Goal: Find specific page/section: Find specific page/section

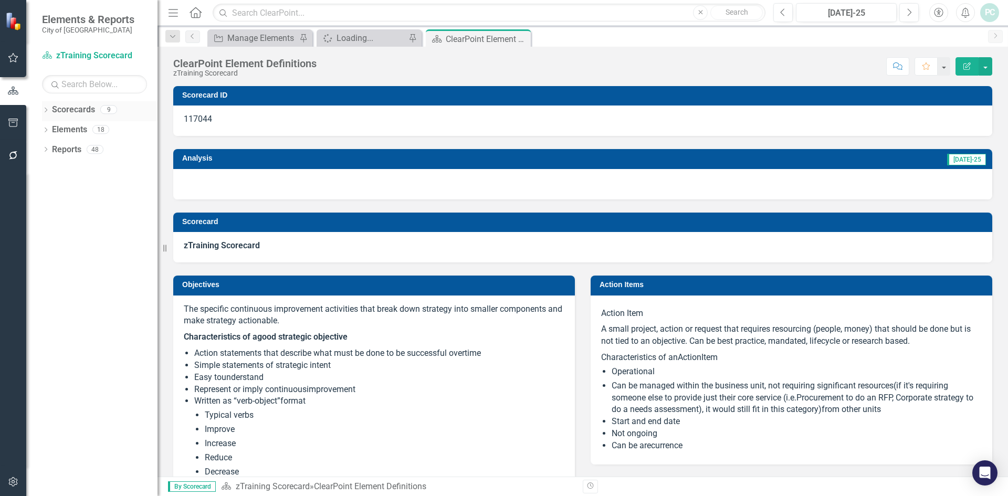
click at [46, 107] on div "Dropdown" at bounding box center [45, 111] width 7 height 9
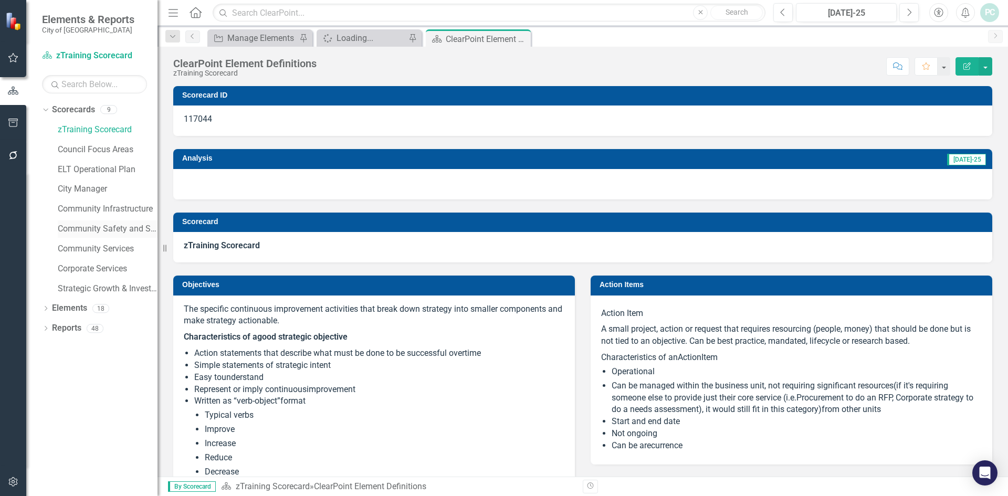
click at [107, 223] on link "Community Safety and Social Services" at bounding box center [108, 229] width 100 height 12
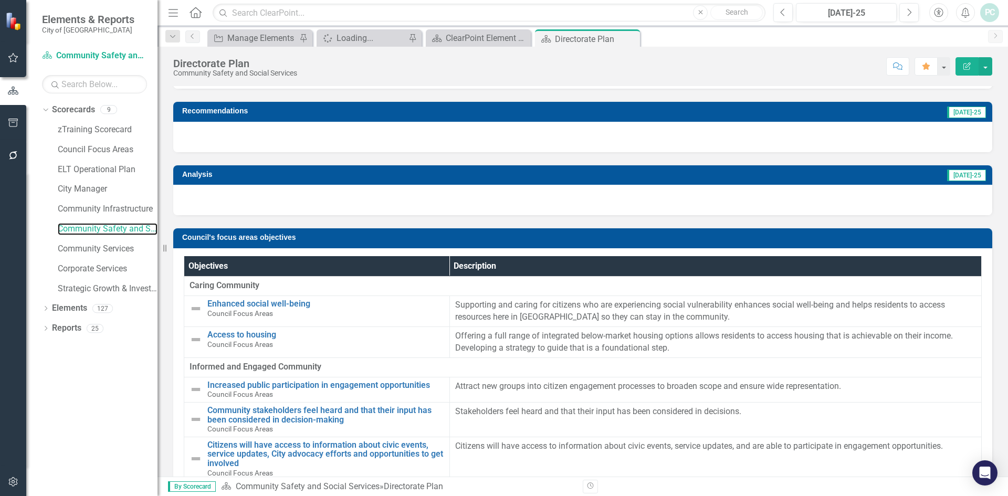
scroll to position [105, 0]
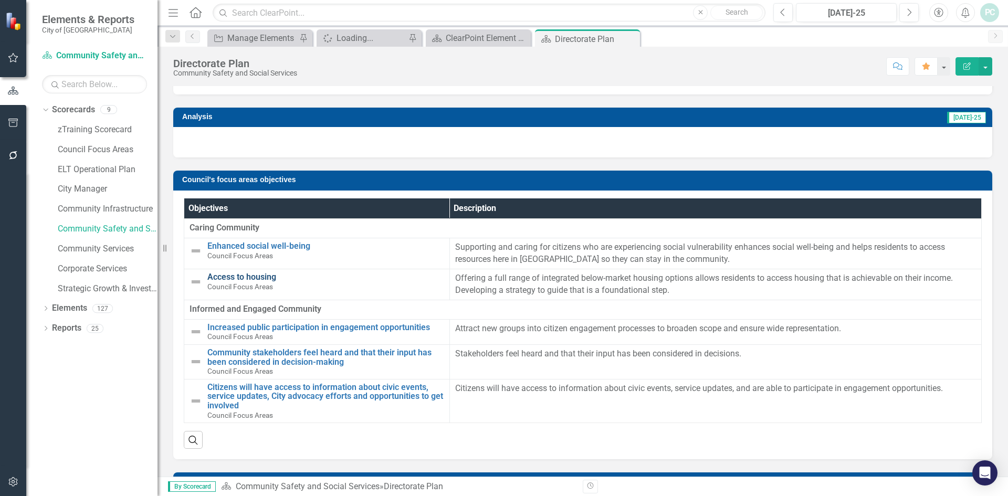
click at [246, 273] on link "Access to housing" at bounding box center [325, 276] width 237 height 9
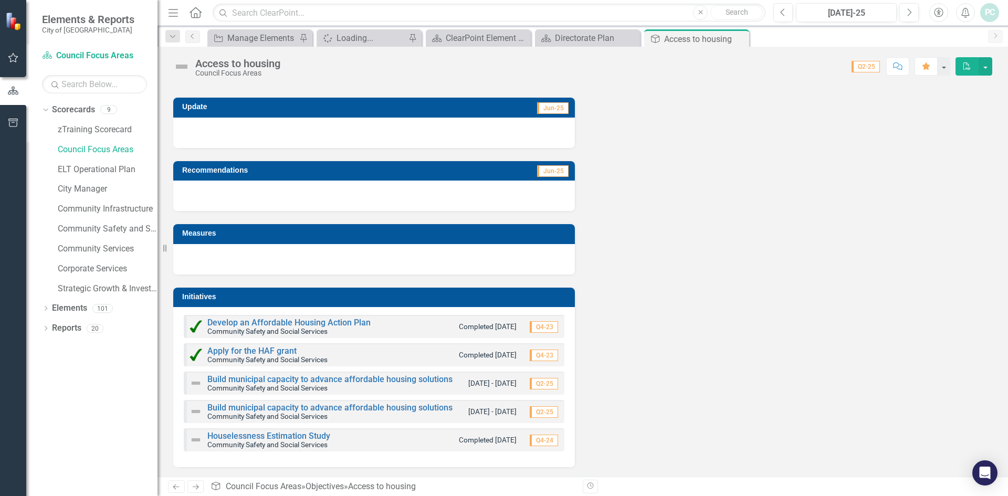
scroll to position [55, 0]
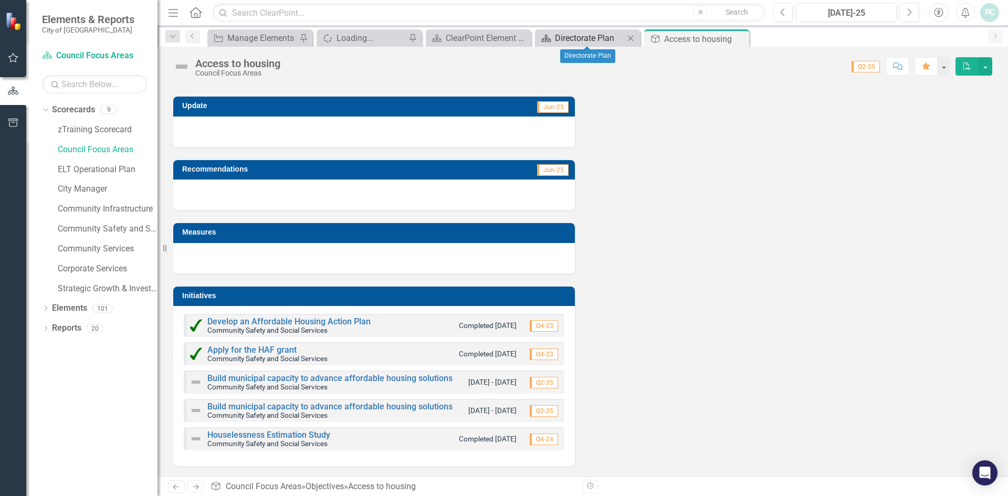
click at [579, 39] on div "Directorate Plan" at bounding box center [589, 37] width 69 height 13
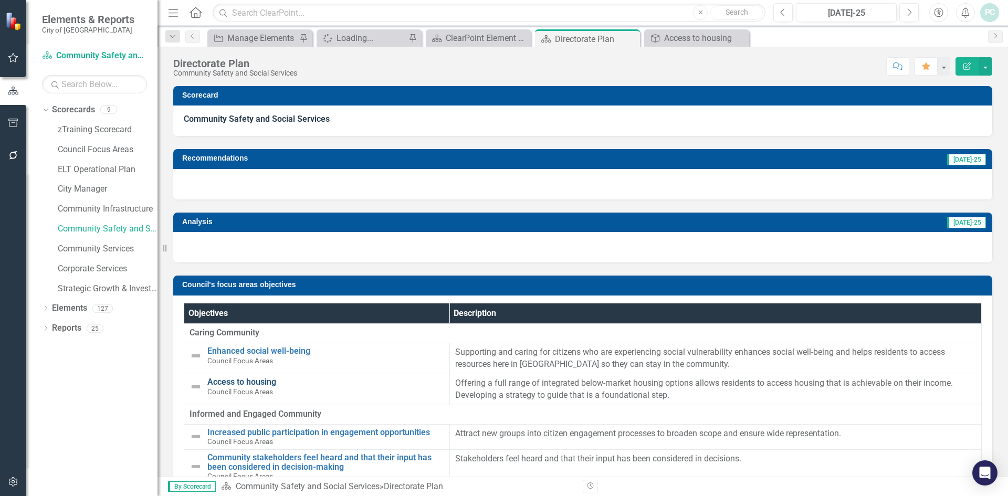
click at [220, 377] on link "Access to housing" at bounding box center [325, 381] width 237 height 9
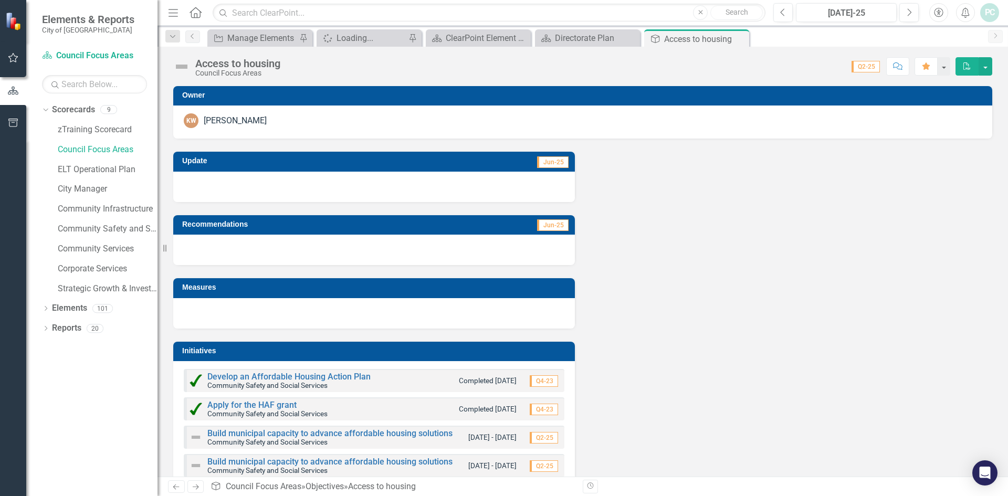
click at [705, 199] on div "Update Jun-25 Recommendations Jun-25 Measures Initiatives Develop an Affordable…" at bounding box center [582, 330] width 835 height 383
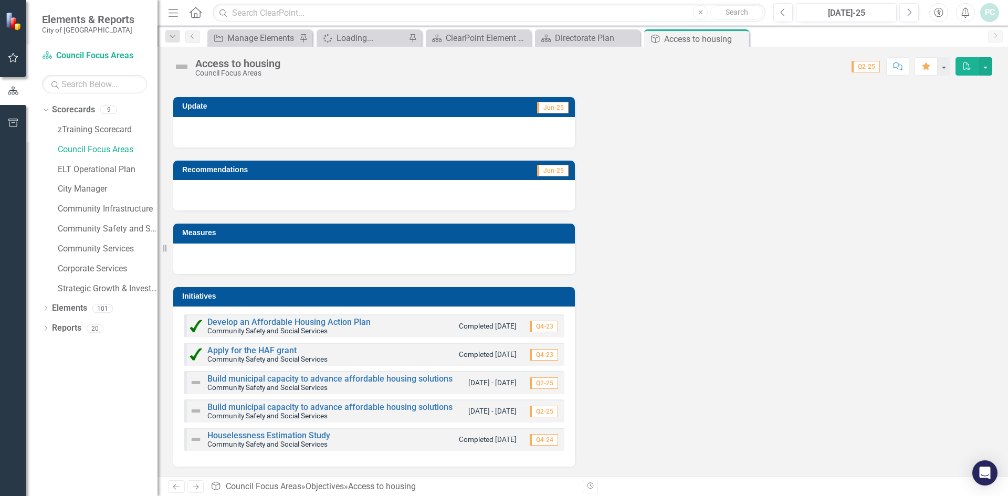
scroll to position [55, 0]
click at [572, 34] on div "Directorate Plan" at bounding box center [589, 37] width 69 height 13
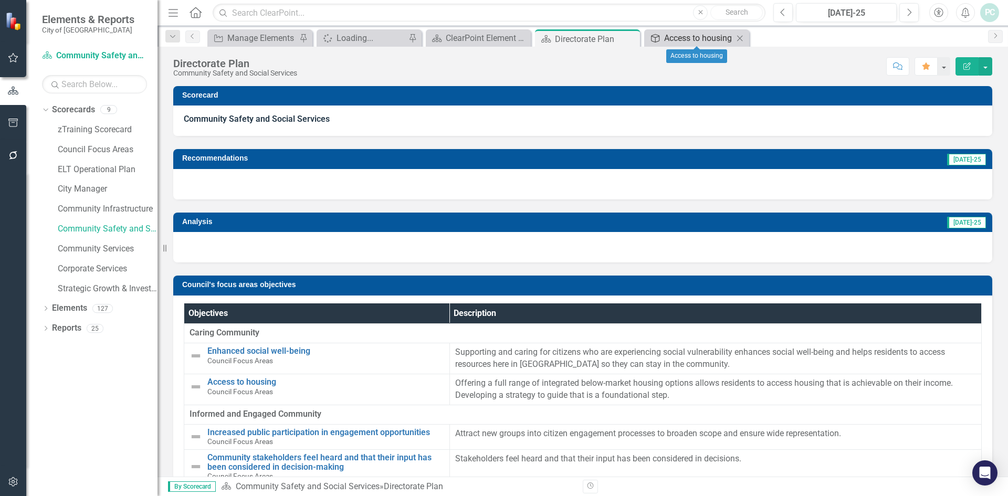
click at [680, 34] on div "Access to housing" at bounding box center [698, 37] width 69 height 13
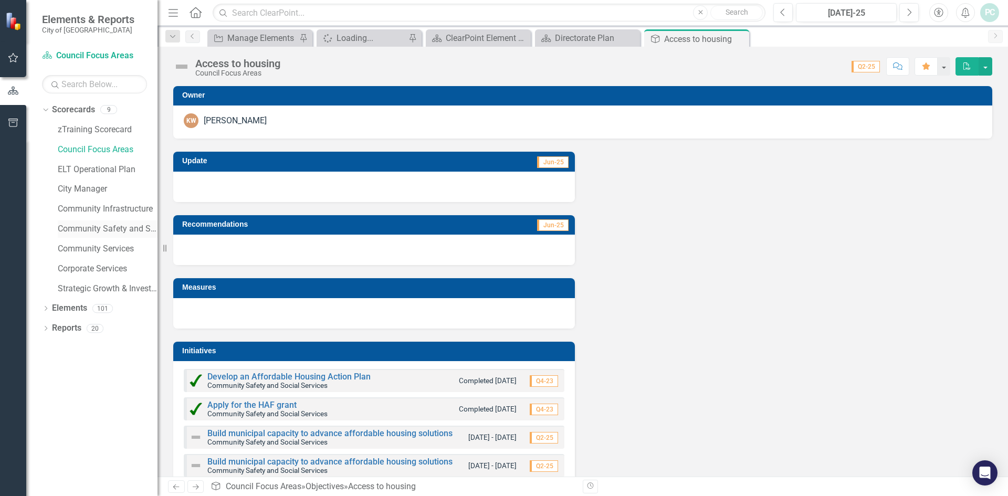
click at [106, 232] on link "Community Safety and Social Services" at bounding box center [108, 229] width 100 height 12
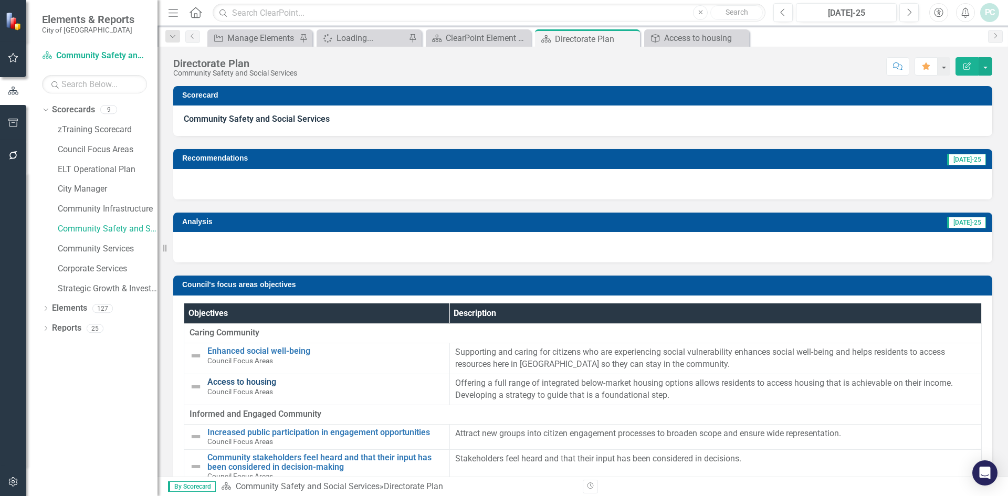
click at [248, 383] on link "Access to housing" at bounding box center [325, 381] width 237 height 9
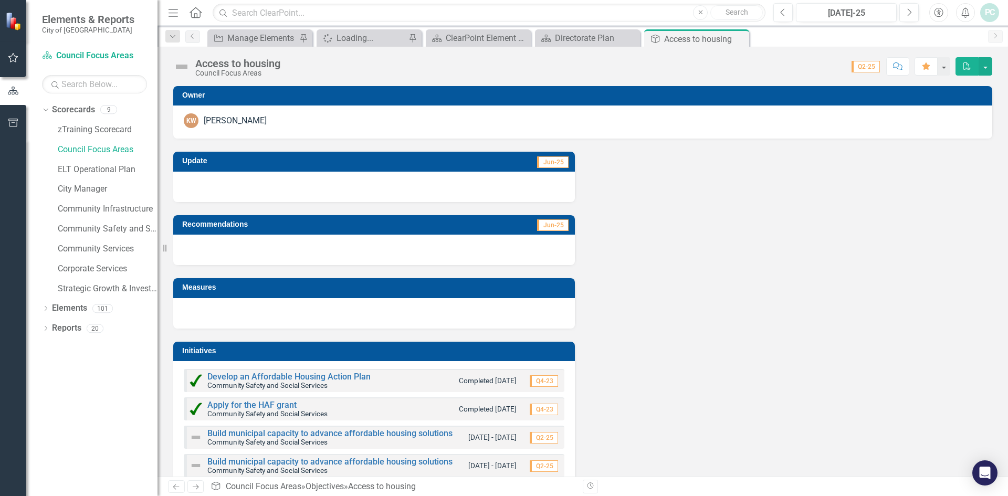
scroll to position [55, 0]
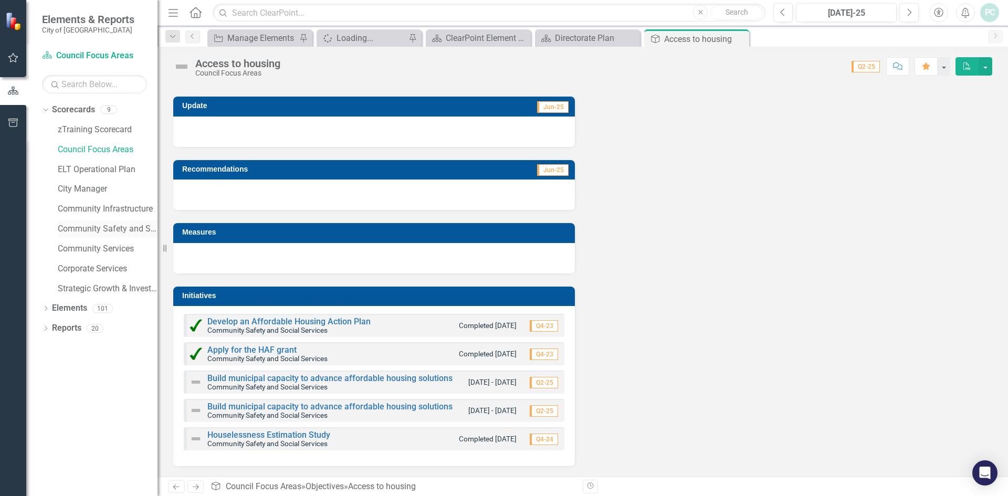
click at [115, 224] on link "Community Safety and Social Services" at bounding box center [108, 229] width 100 height 12
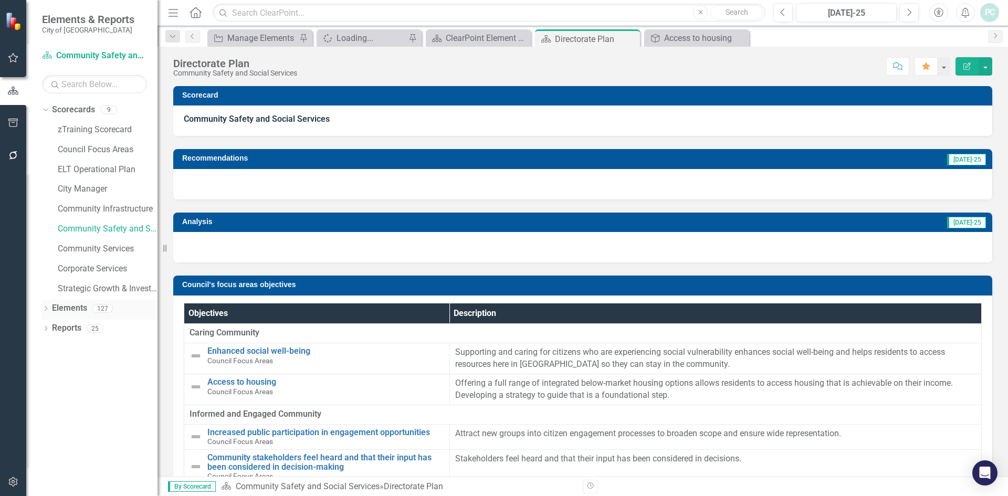
click at [50, 308] on div "Dropdown Elements 127" at bounding box center [99, 310] width 115 height 20
click at [46, 308] on icon "Dropdown" at bounding box center [45, 310] width 7 height 6
click at [48, 327] on icon "Dropdown" at bounding box center [50, 330] width 7 height 6
click at [98, 344] on div "Access to Affordable Housing" at bounding box center [115, 345] width 83 height 9
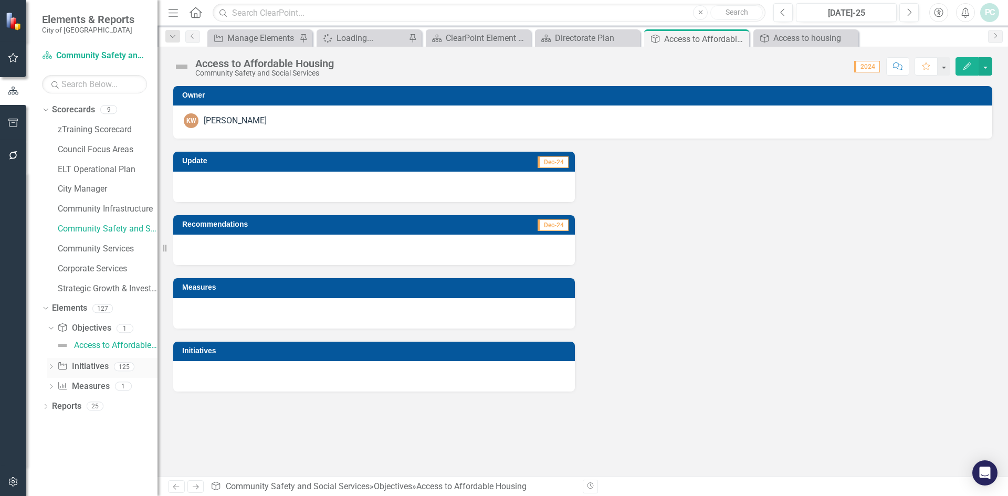
click at [52, 367] on icon "Dropdown" at bounding box center [50, 368] width 7 height 6
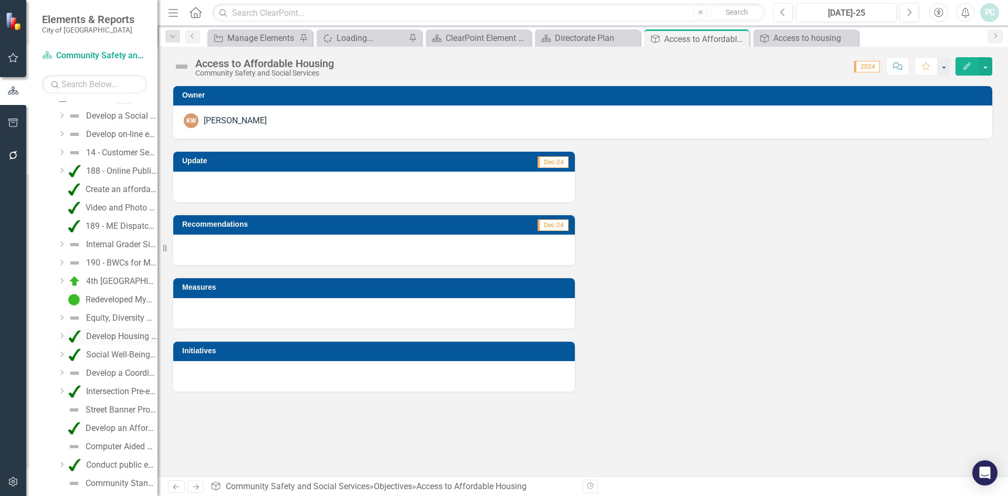
scroll to position [262, 0]
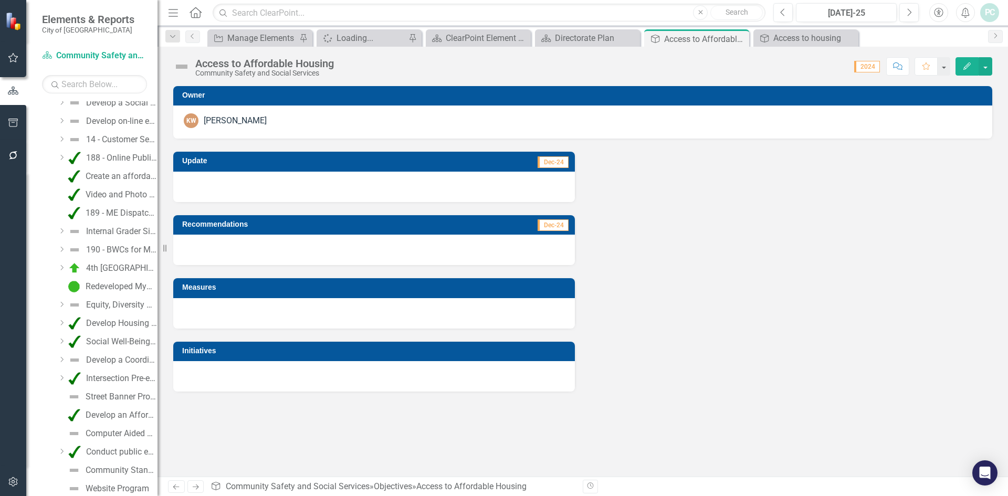
click at [64, 340] on icon "Dropdown" at bounding box center [62, 341] width 8 height 6
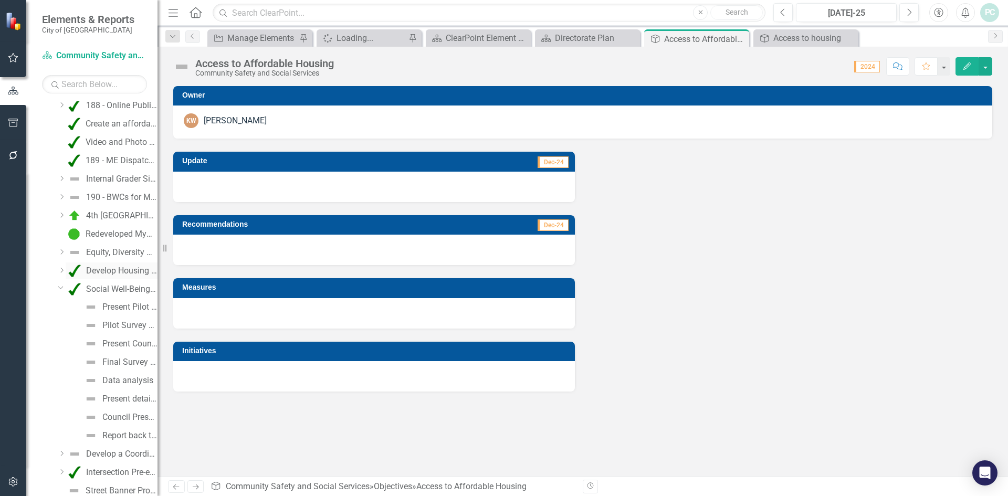
scroll to position [367, 0]
click at [61, 233] on icon "Dropdown" at bounding box center [61, 235] width 6 height 8
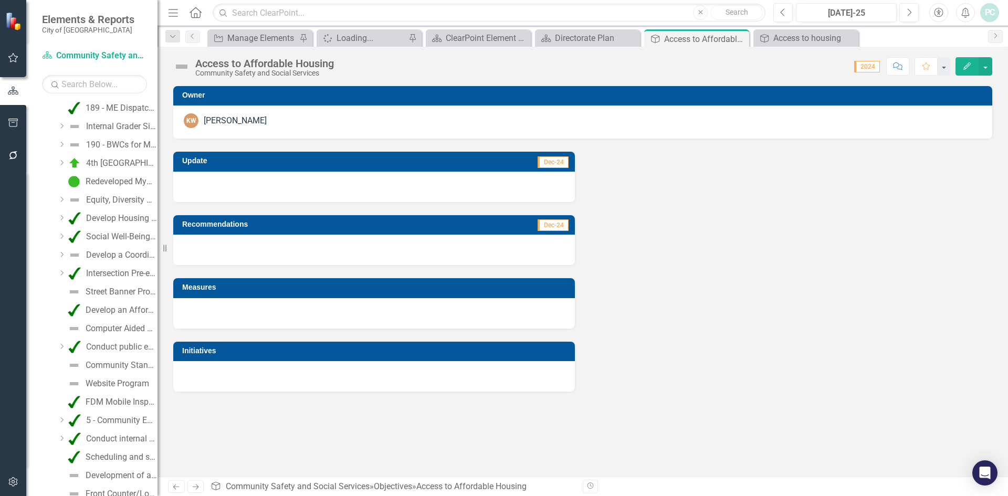
click at [63, 219] on icon "Dropdown" at bounding box center [62, 218] width 8 height 6
click at [63, 216] on icon "Dropdown" at bounding box center [61, 217] width 6 height 8
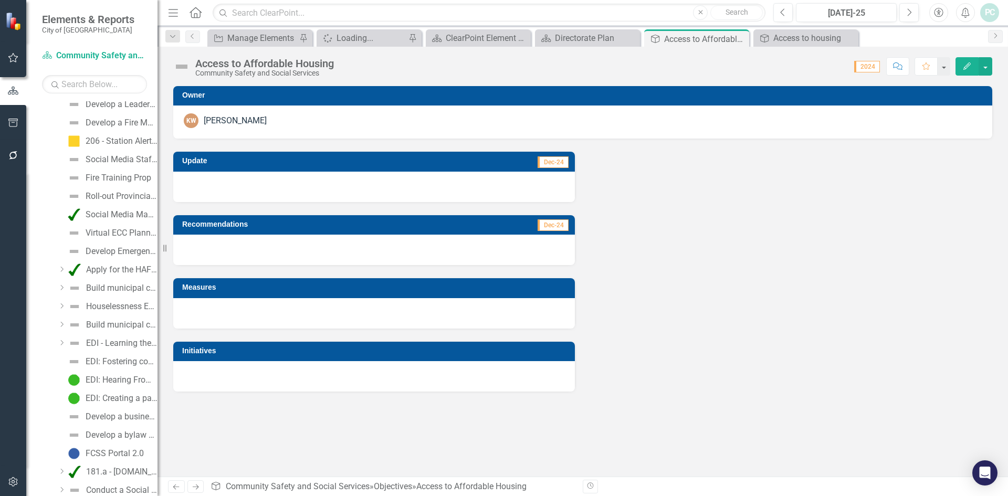
scroll to position [892, 0]
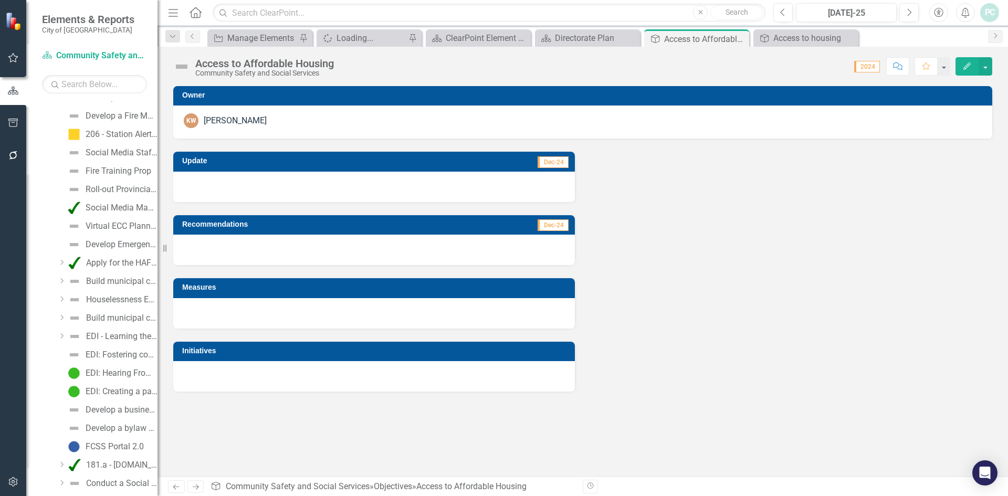
click at [62, 299] on icon "Dropdown" at bounding box center [62, 299] width 8 height 6
click at [120, 310] on link "Conduct Survey" at bounding box center [120, 317] width 76 height 17
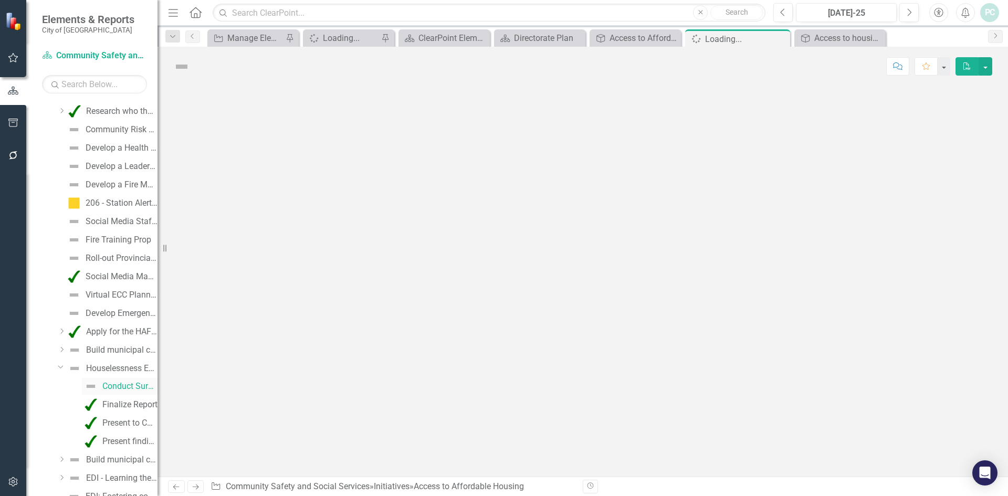
scroll to position [722, 0]
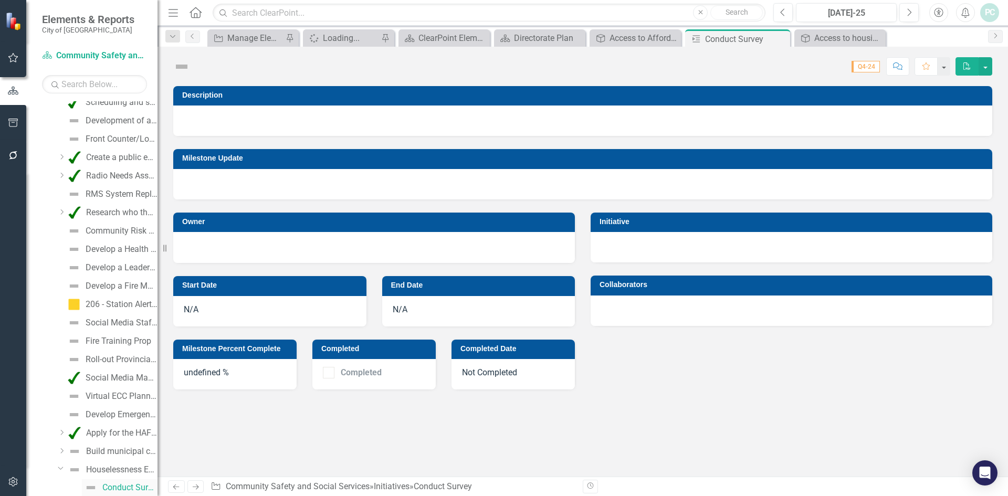
checkbox input "true"
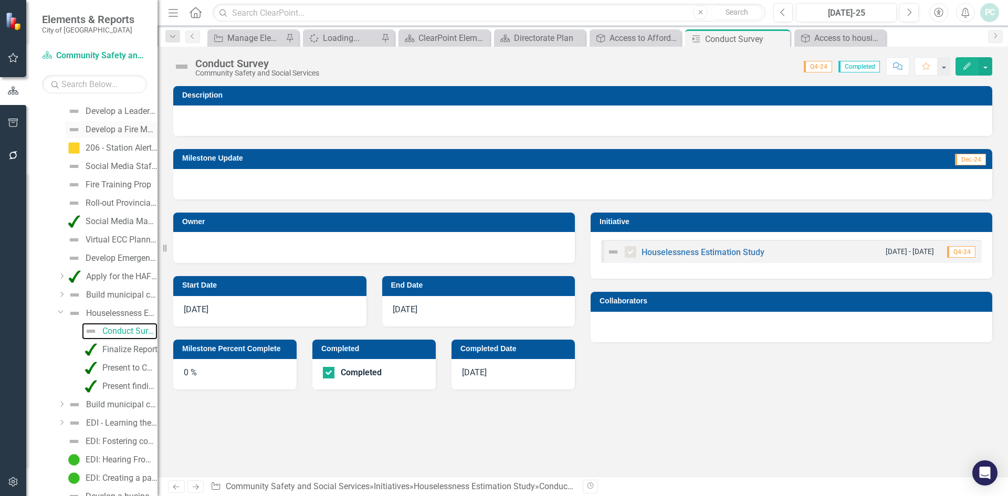
scroll to position [880, 0]
click at [59, 310] on icon "Dropdown" at bounding box center [61, 311] width 6 height 8
click at [62, 294] on icon at bounding box center [62, 293] width 3 height 5
click at [128, 384] on div "Use Evidence in Driving Housing Responses, Including Establishing Housing Unit …" at bounding box center [129, 385] width 55 height 9
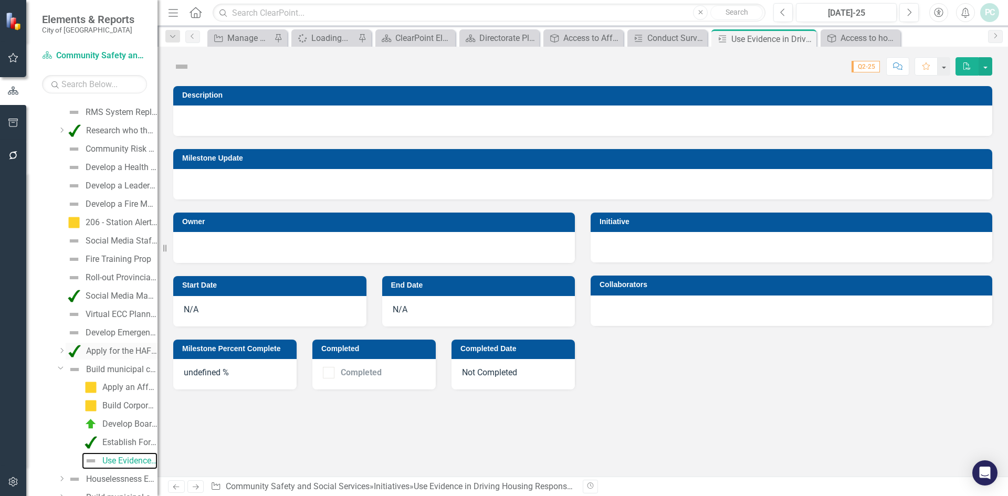
scroll to position [777, 0]
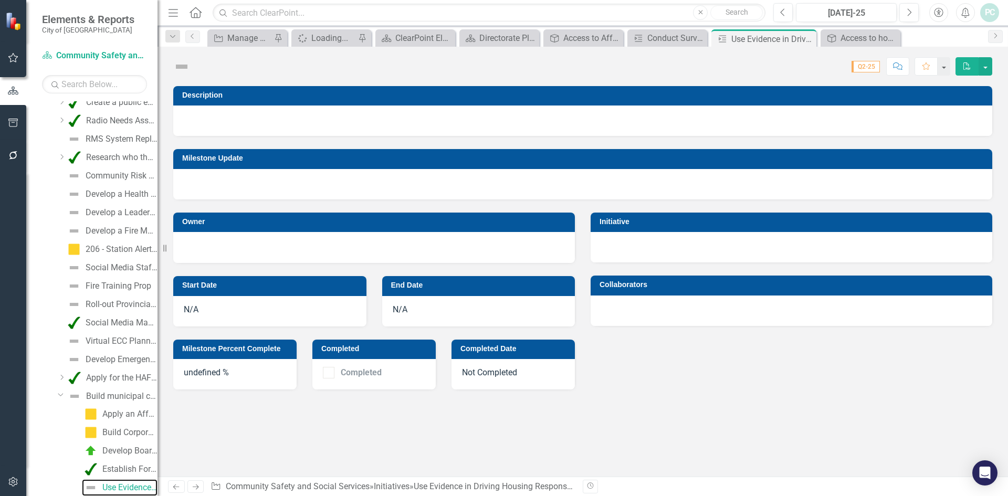
checkbox input "true"
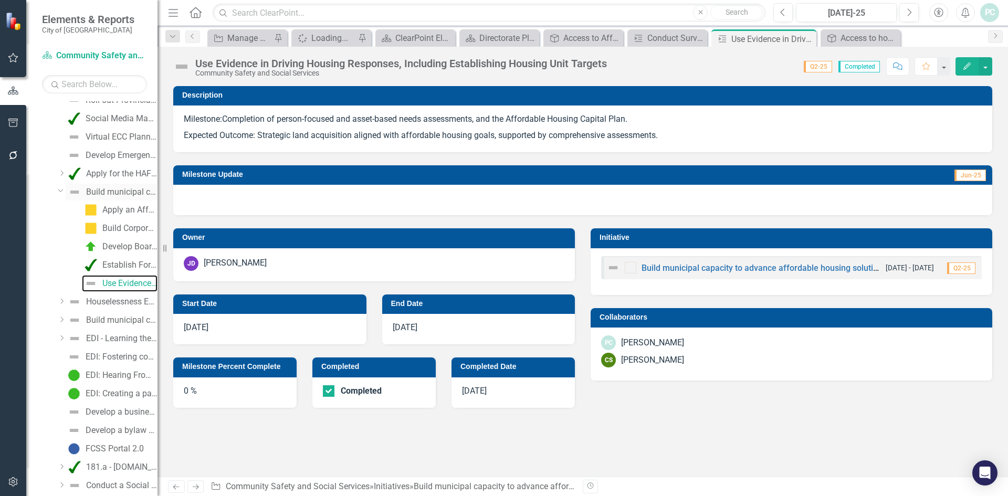
scroll to position [987, 0]
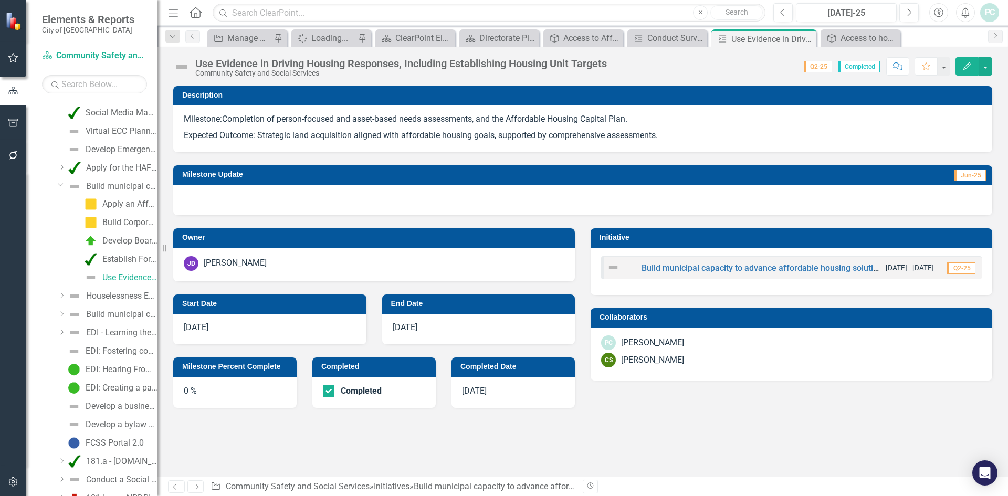
click at [55, 184] on div "Dropdown Build municipal capacity to advance affordable housing solutions" at bounding box center [106, 186] width 104 height 17
click at [59, 184] on icon at bounding box center [60, 185] width 5 height 3
click at [60, 204] on icon "Dropdown" at bounding box center [62, 204] width 8 height 6
click at [60, 204] on icon "Dropdown" at bounding box center [61, 203] width 6 height 8
click at [64, 222] on icon "Dropdown" at bounding box center [62, 222] width 8 height 6
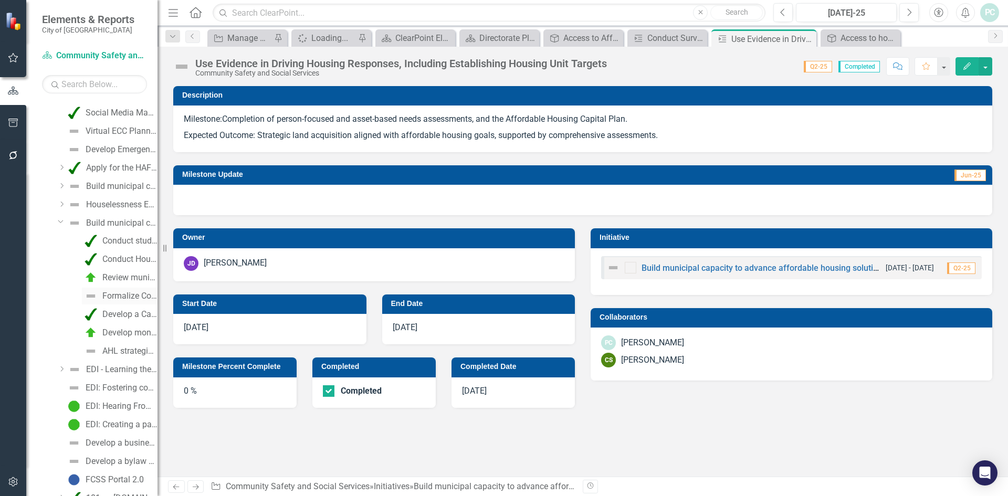
click at [129, 293] on div "Formalize Committee/Board process for member selection" at bounding box center [129, 295] width 55 height 9
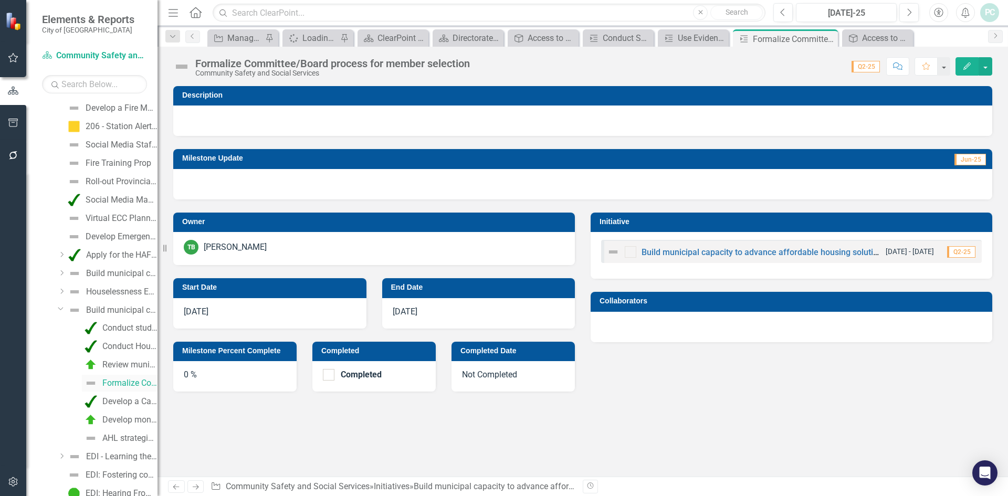
scroll to position [901, 0]
click at [59, 306] on icon "Dropdown" at bounding box center [61, 308] width 6 height 8
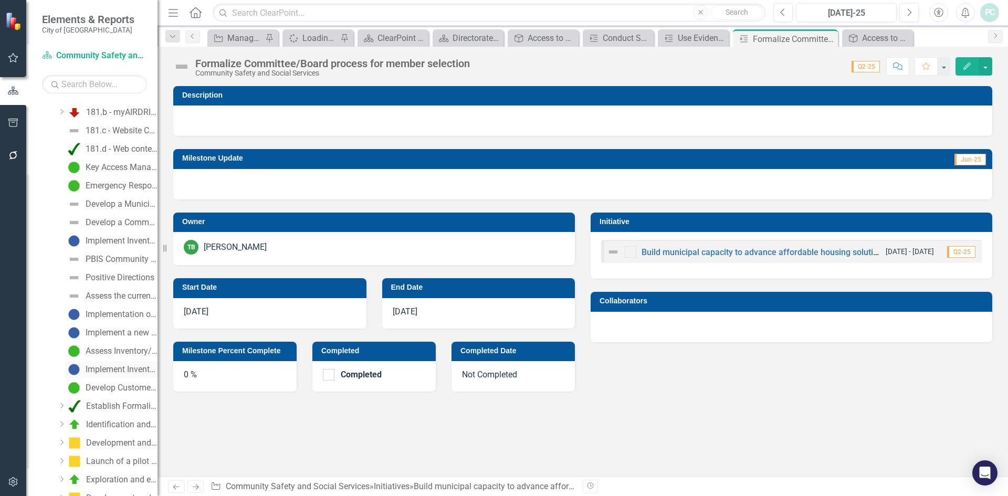
scroll to position [1268, 0]
